Goal: Navigation & Orientation: Find specific page/section

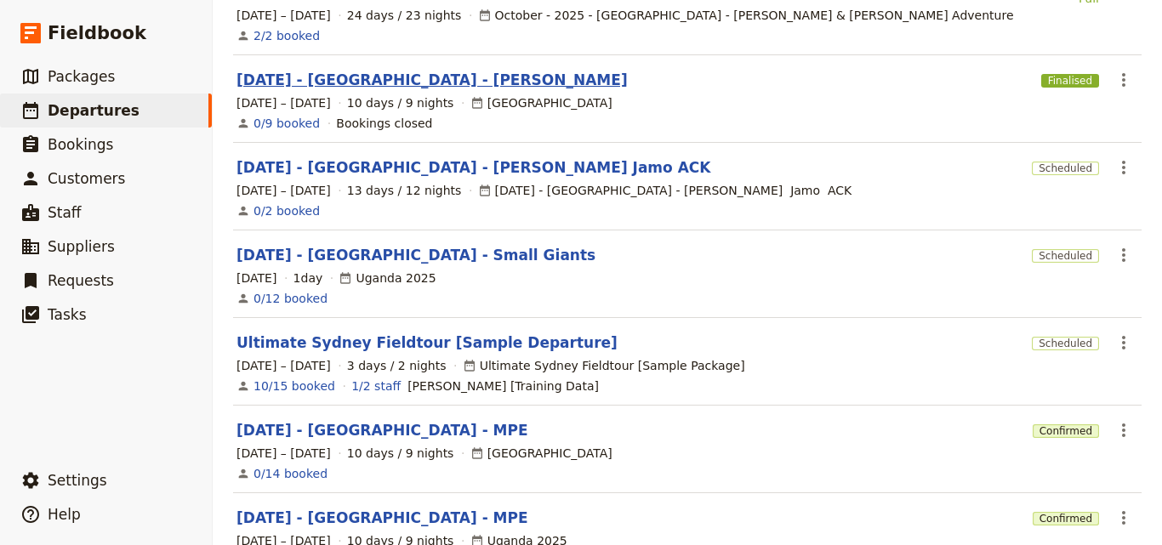
scroll to position [538, 0]
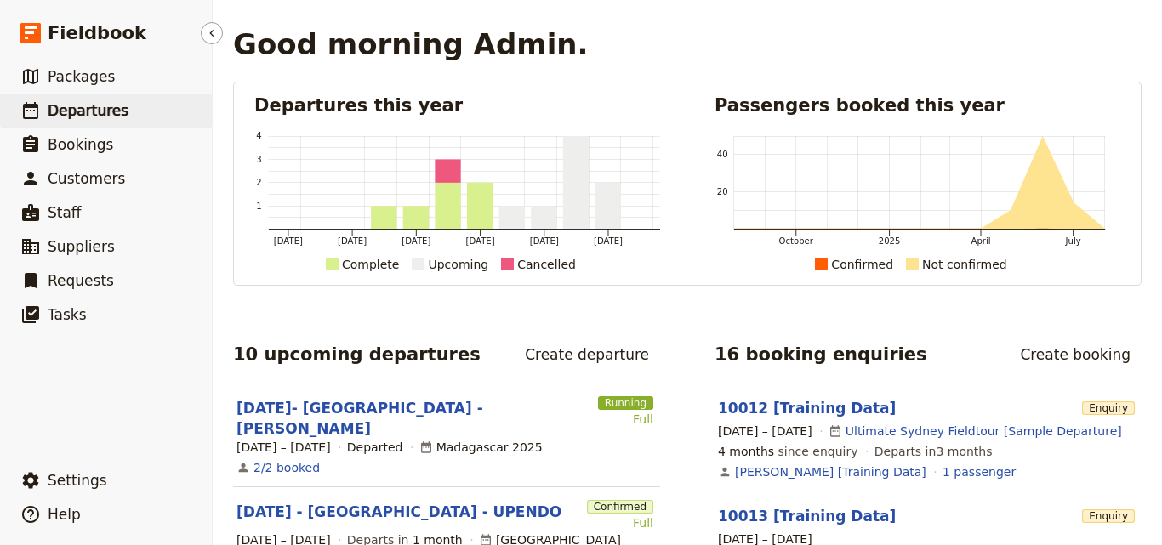
click at [4, 94] on link "​ Departures" at bounding box center [106, 111] width 212 height 34
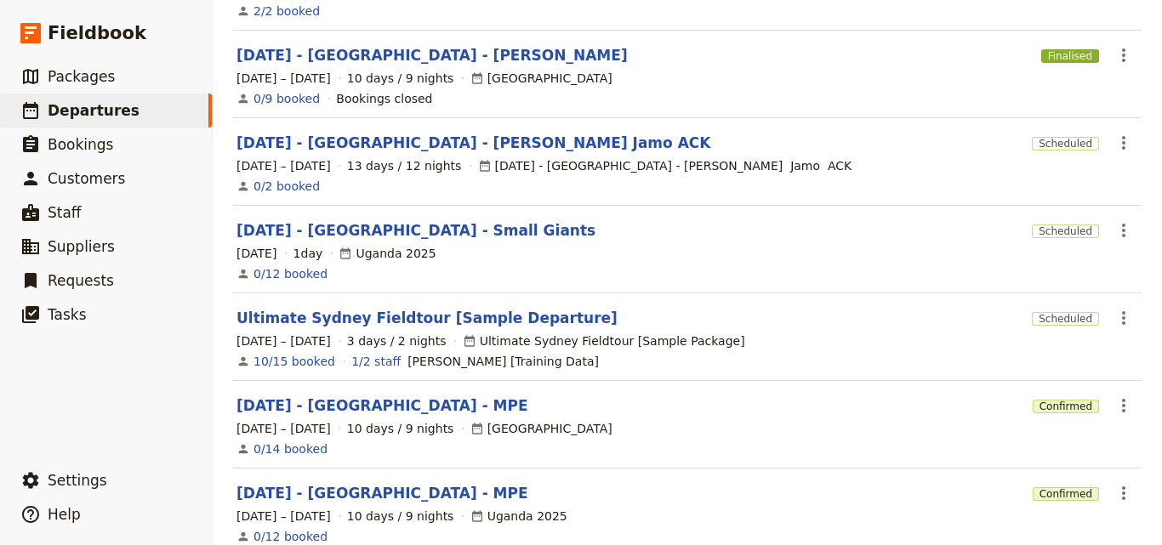
scroll to position [538, 0]
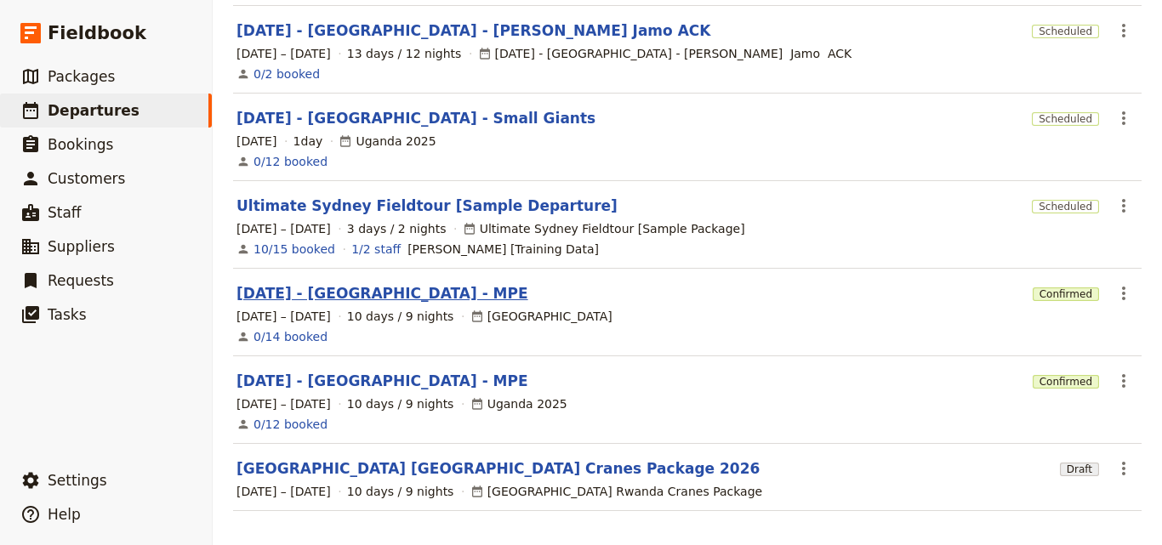
click at [358, 283] on link "[DATE] - [GEOGRAPHIC_DATA] - MPE" at bounding box center [383, 293] width 292 height 20
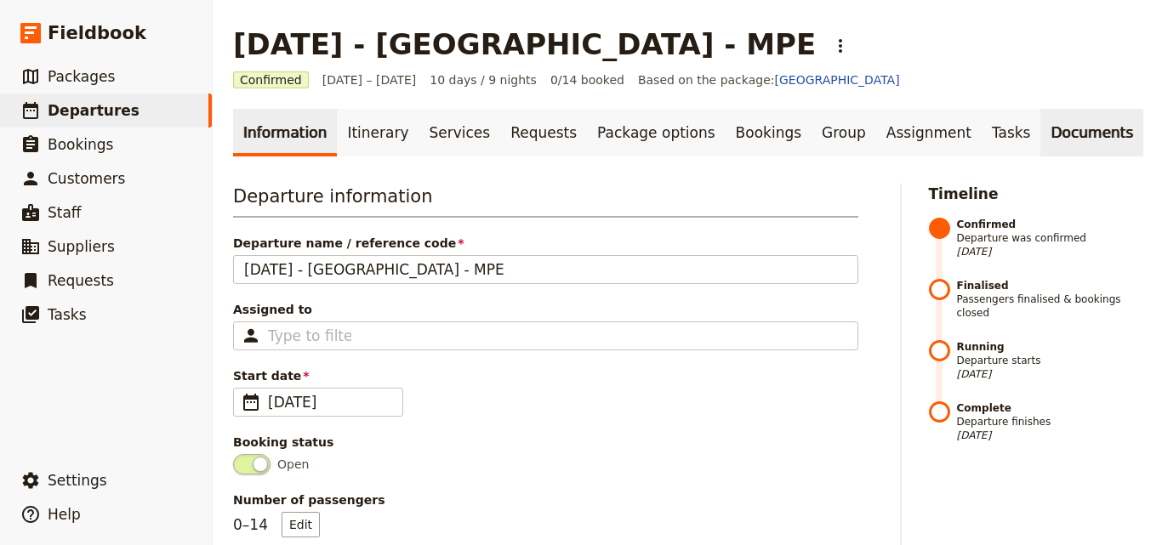
click at [1041, 133] on link "Documents" at bounding box center [1092, 133] width 103 height 48
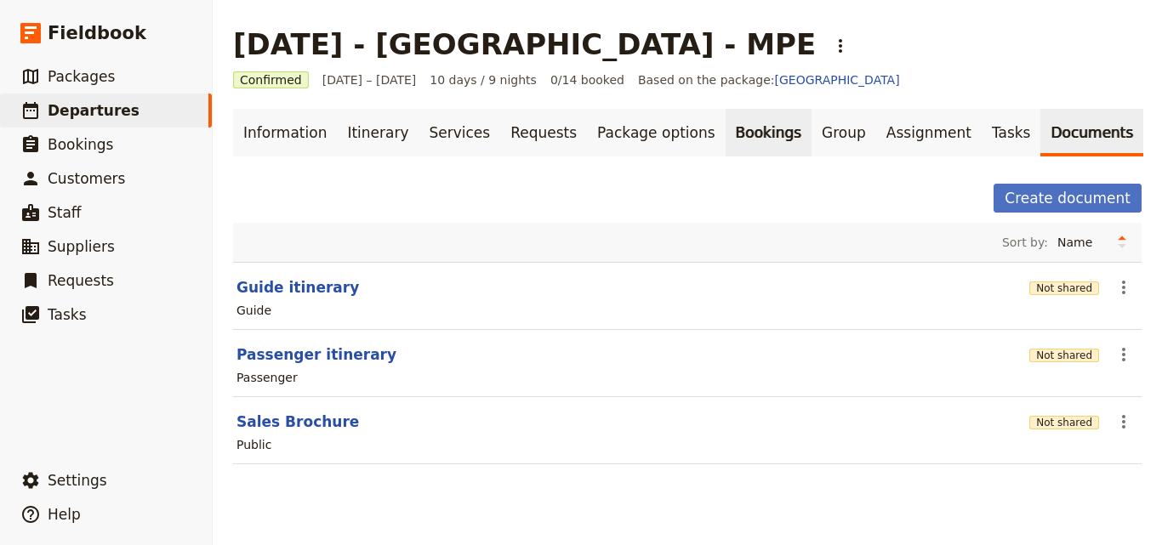
click at [726, 138] on link "Bookings" at bounding box center [769, 133] width 86 height 48
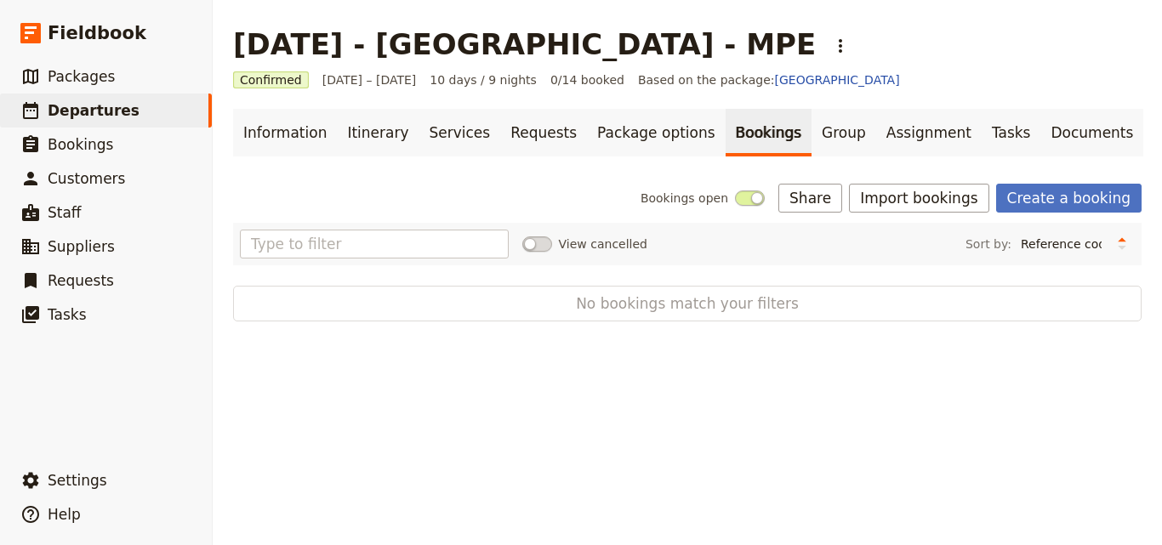
click at [726, 139] on link "Bookings" at bounding box center [769, 133] width 86 height 48
click at [652, 136] on link "Package options" at bounding box center [656, 133] width 138 height 48
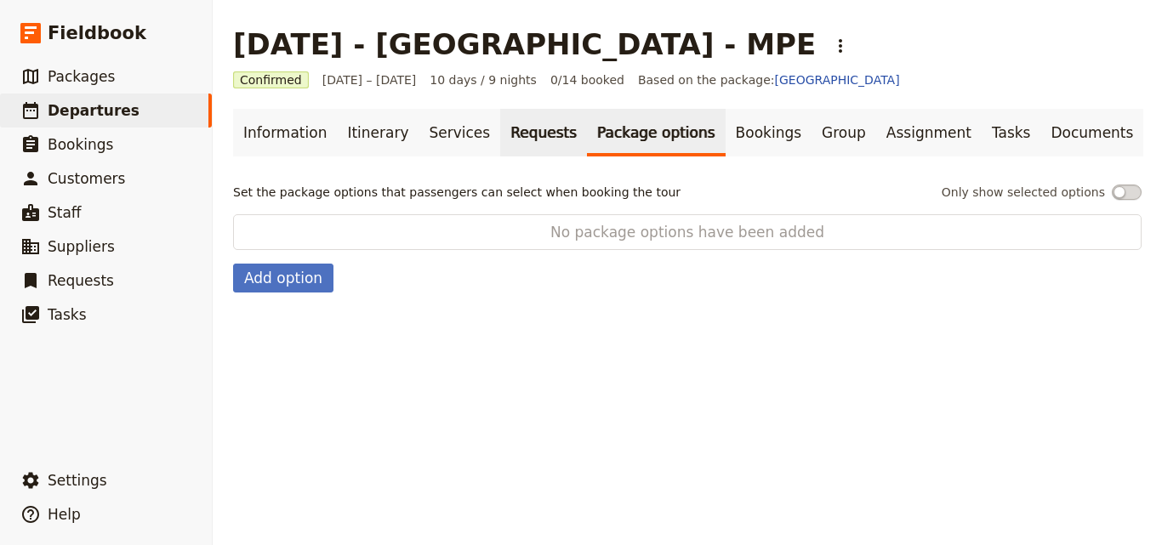
click at [508, 123] on link "Requests" at bounding box center [543, 133] width 87 height 48
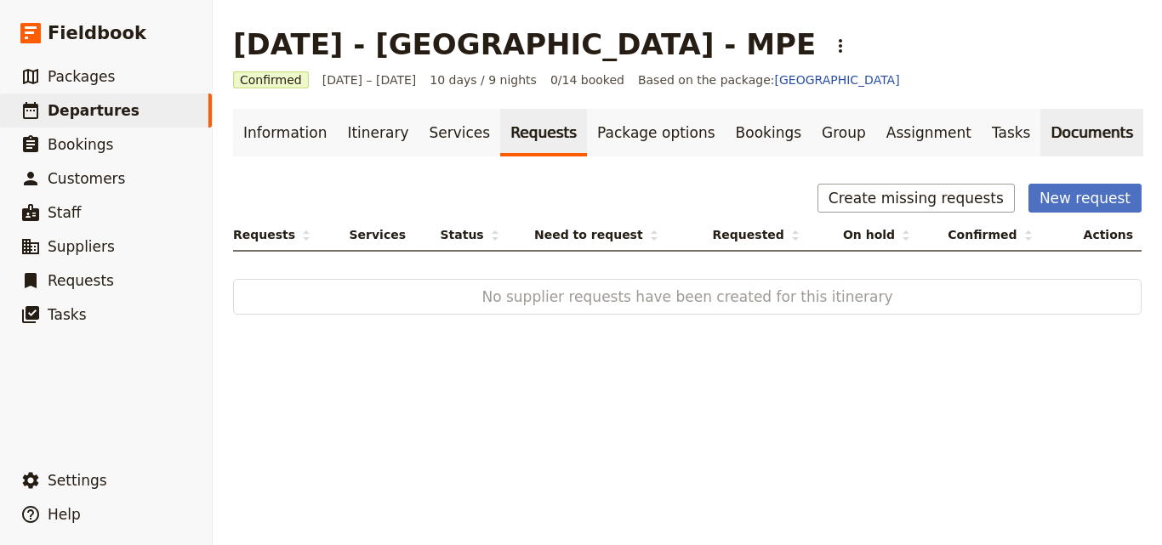
click at [1041, 122] on link "Documents" at bounding box center [1092, 133] width 103 height 48
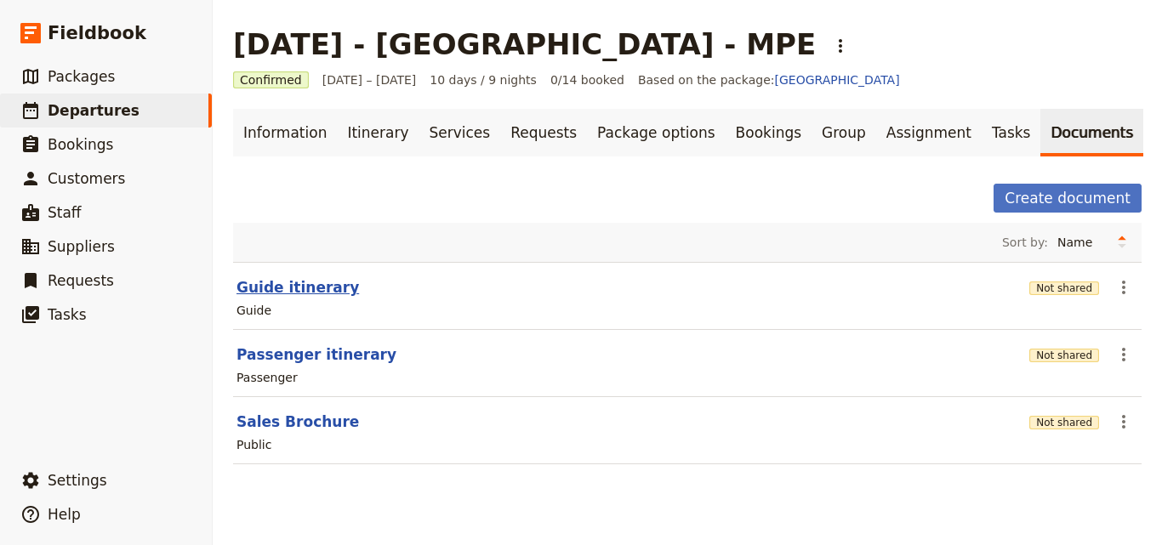
click at [303, 292] on button "Guide itinerary" at bounding box center [298, 287] width 123 height 20
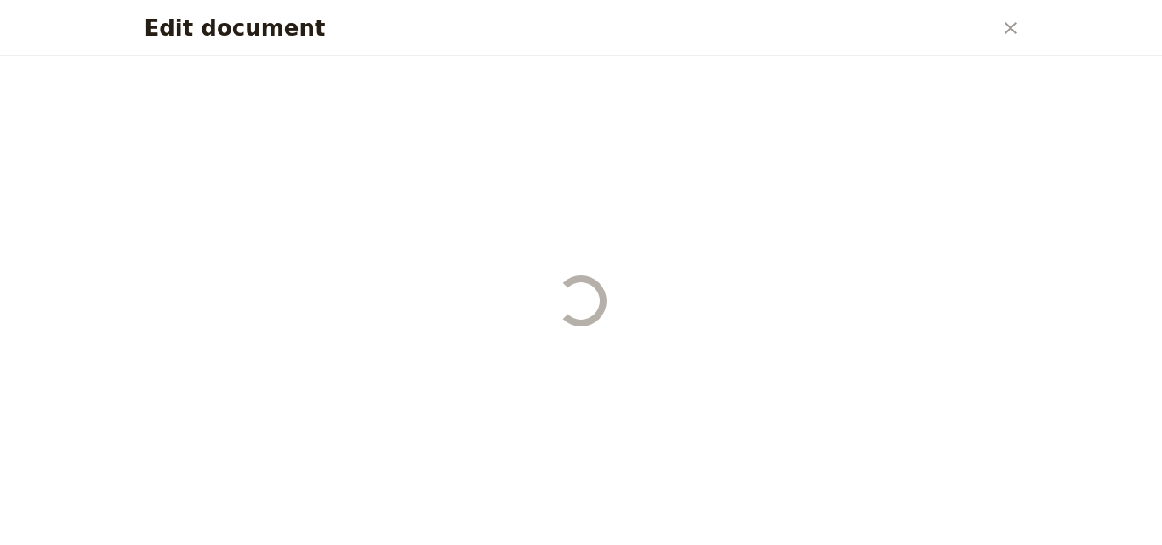
select select "STAFF"
select select "RUN_SHEET"
select select "DEFAULT"
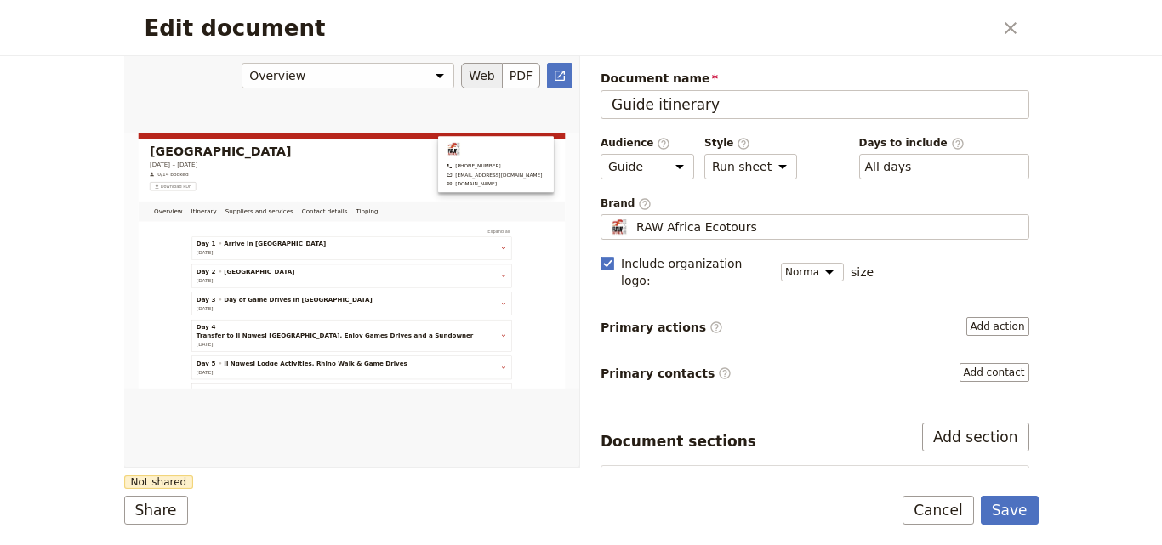
scroll to position [255, 0]
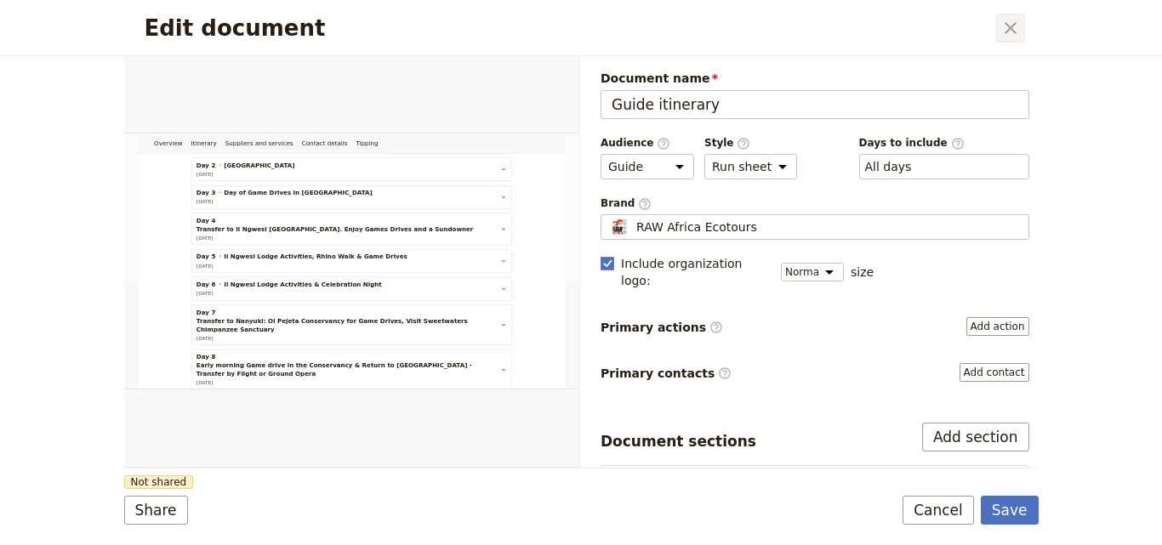
click at [1021, 32] on button "​" at bounding box center [1010, 28] width 29 height 29
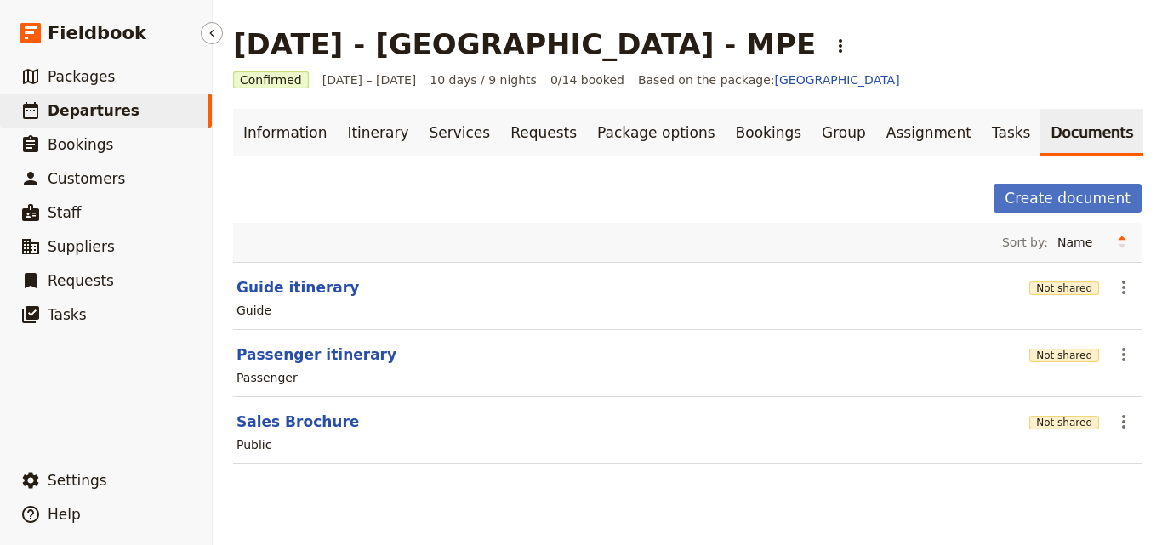
click at [123, 108] on link "​ Departures" at bounding box center [106, 111] width 212 height 34
